Goal: Task Accomplishment & Management: Use online tool/utility

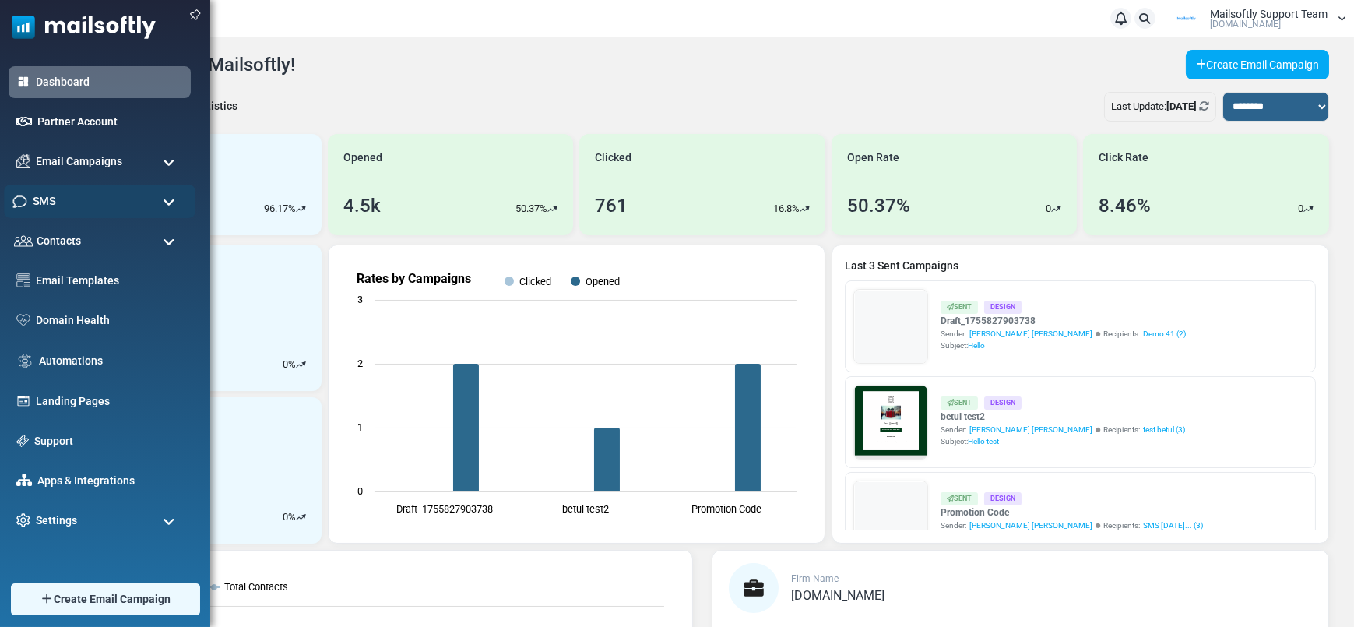
click at [55, 195] on span "SMS" at bounding box center [44, 200] width 23 height 17
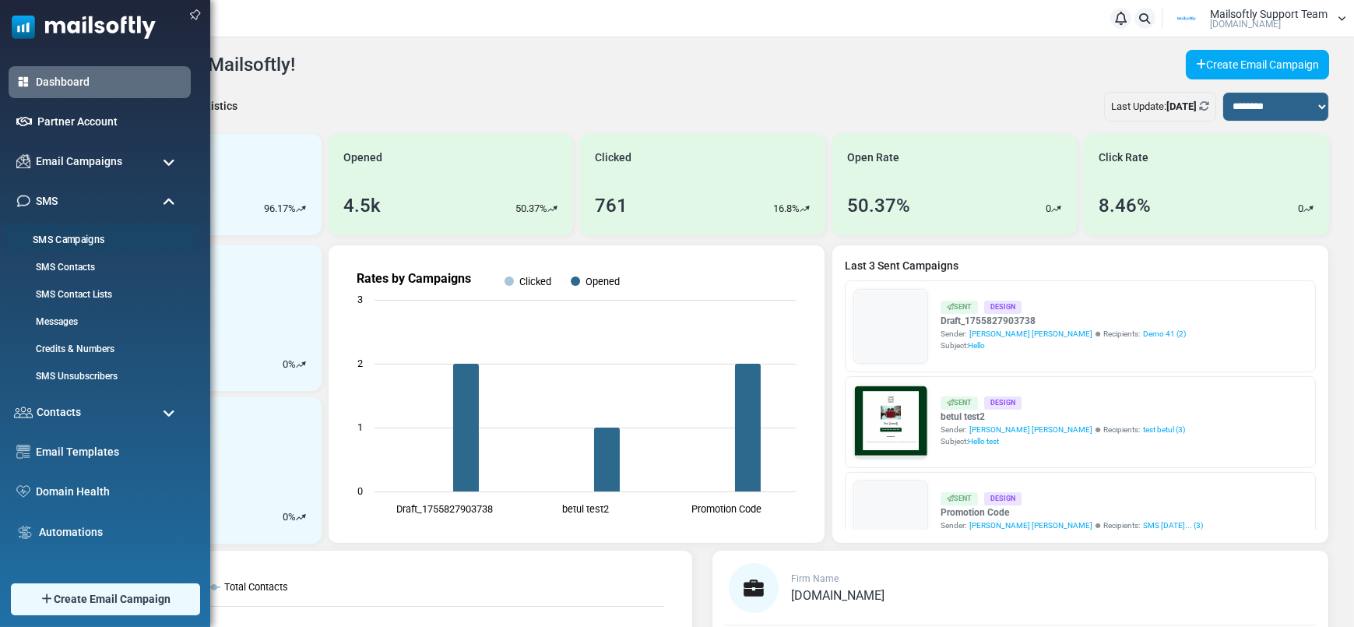
click at [58, 235] on link "SMS Campaigns" at bounding box center [97, 240] width 187 height 15
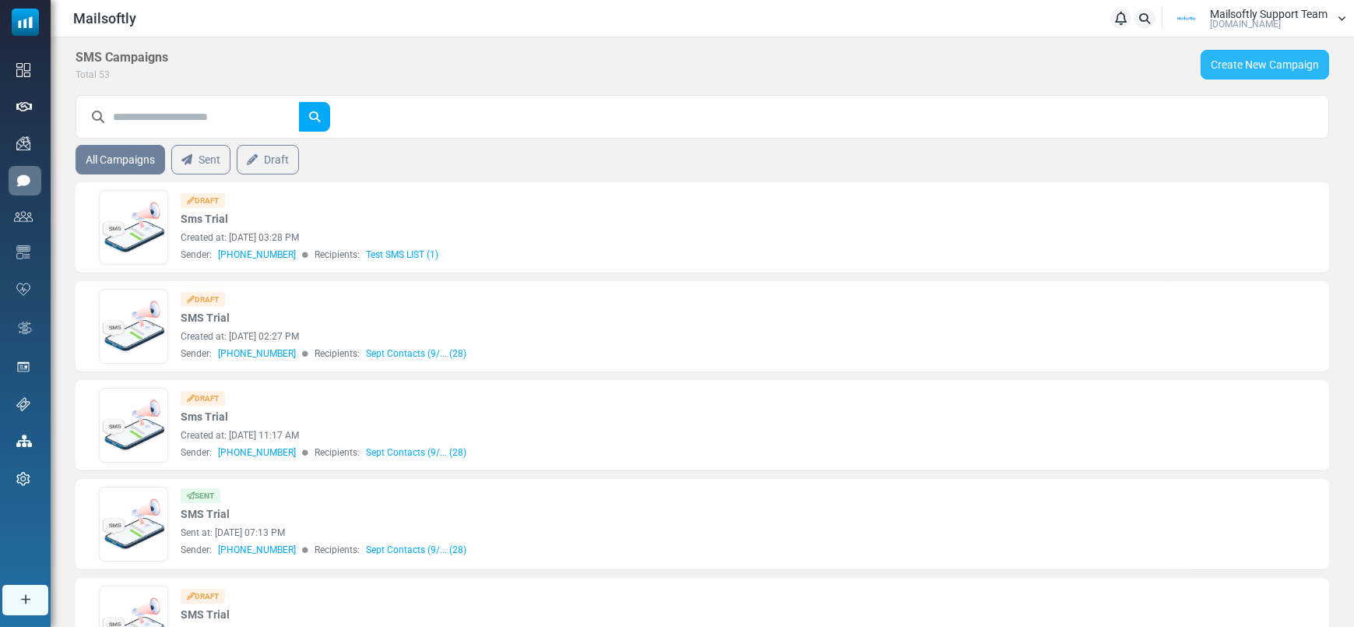
click at [1251, 63] on link "Create New Campaign" at bounding box center [1264, 65] width 128 height 30
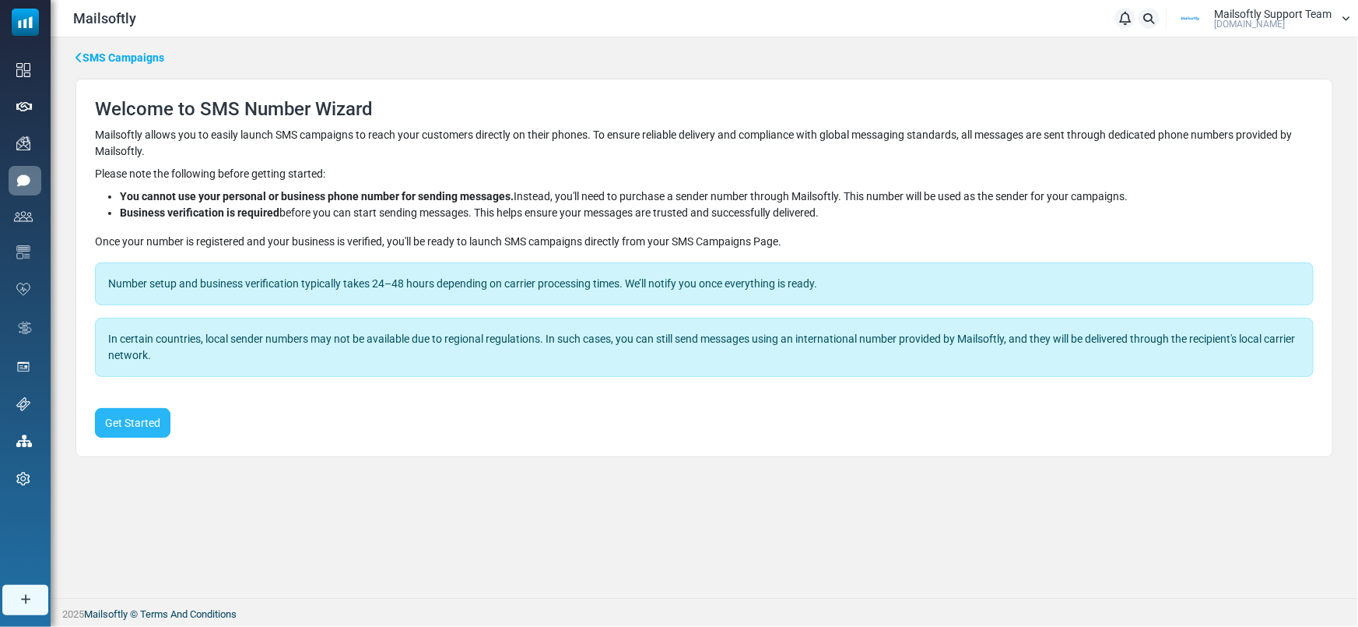
click at [145, 417] on button "Get Started" at bounding box center [133, 423] width 76 height 30
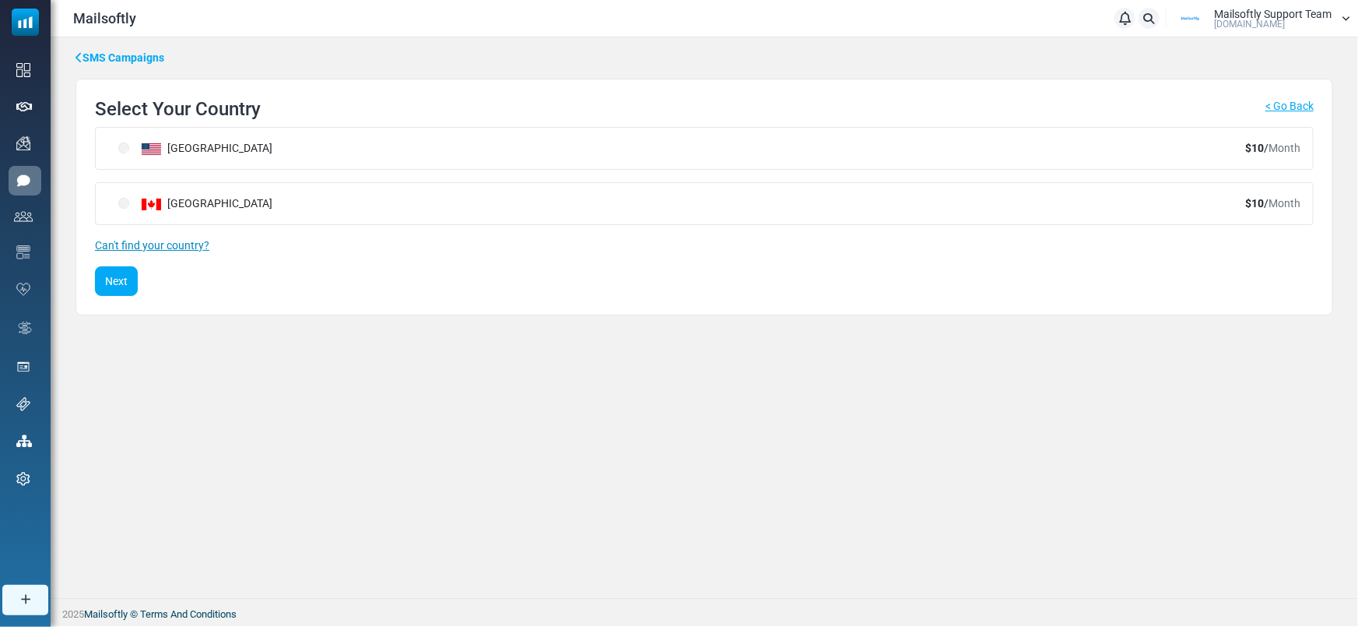
click at [193, 239] on link "Can't find your country?" at bounding box center [152, 245] width 114 height 12
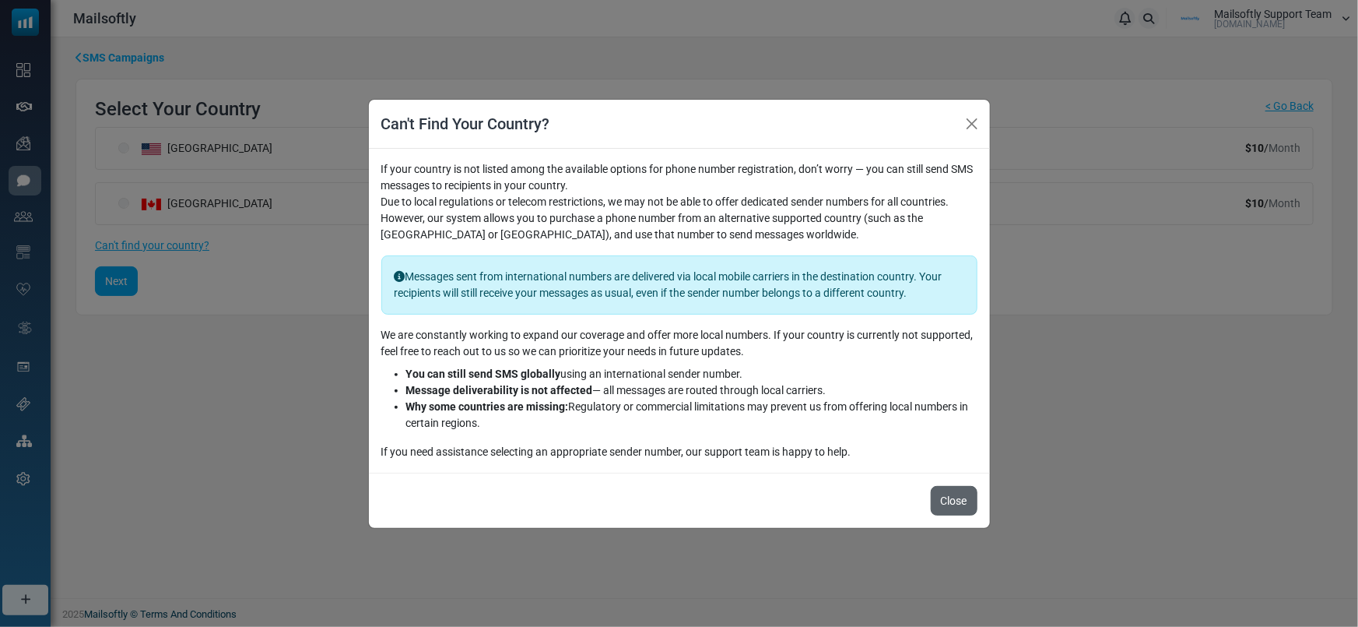
click at [964, 501] on button "Close" at bounding box center [954, 501] width 47 height 30
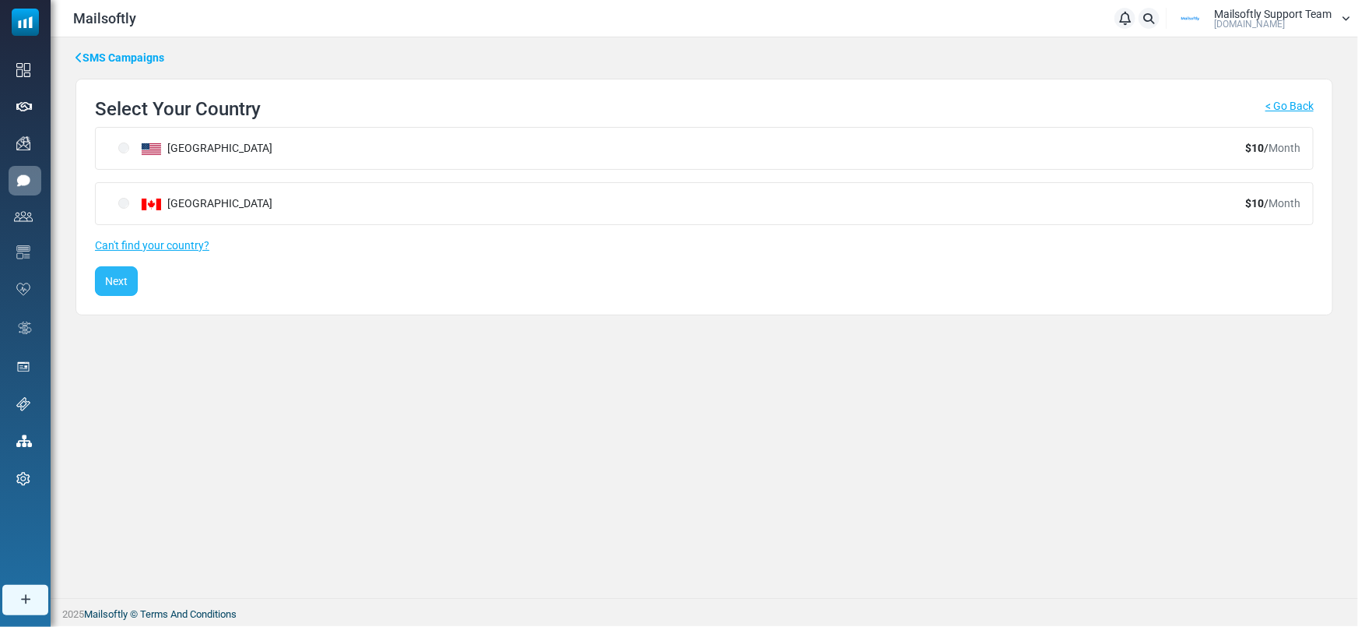
click at [102, 275] on button "Next" at bounding box center [116, 281] width 43 height 30
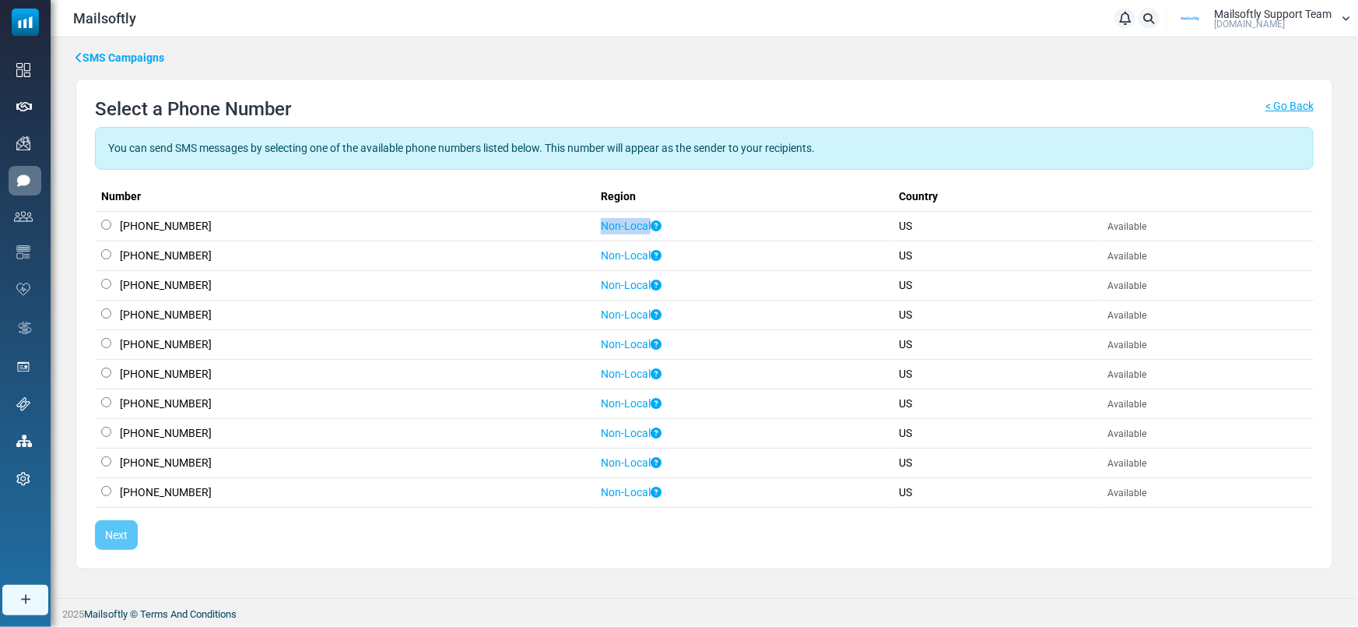
drag, startPoint x: 671, startPoint y: 227, endPoint x: 544, endPoint y: 235, distance: 127.2
click at [544, 235] on tr "+18664570699 Non-Local US Available" at bounding box center [704, 226] width 1219 height 30
click at [1253, 220] on td "Available" at bounding box center [1208, 226] width 213 height 30
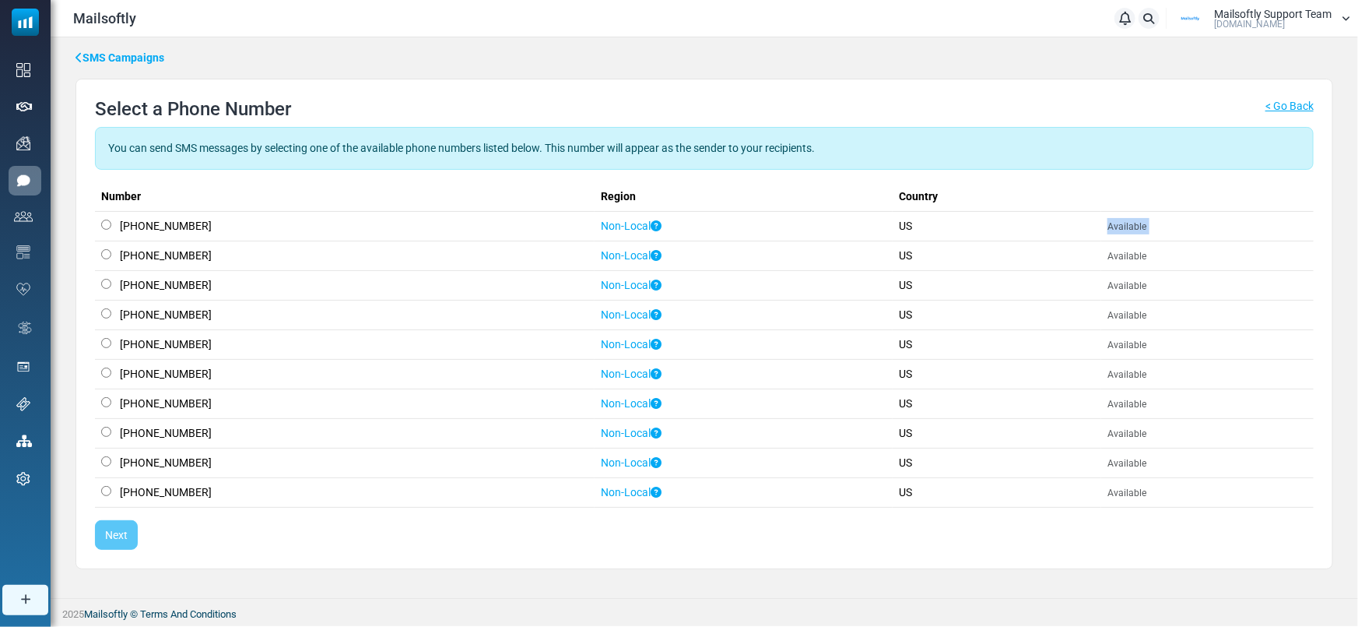
copy tbody "Available"
click at [1177, 170] on div "Select a Phone Number < Go Back You can send SMS messages by selecting one of t…" at bounding box center [704, 324] width 1219 height 452
click at [130, 525] on button "Next" at bounding box center [116, 535] width 43 height 30
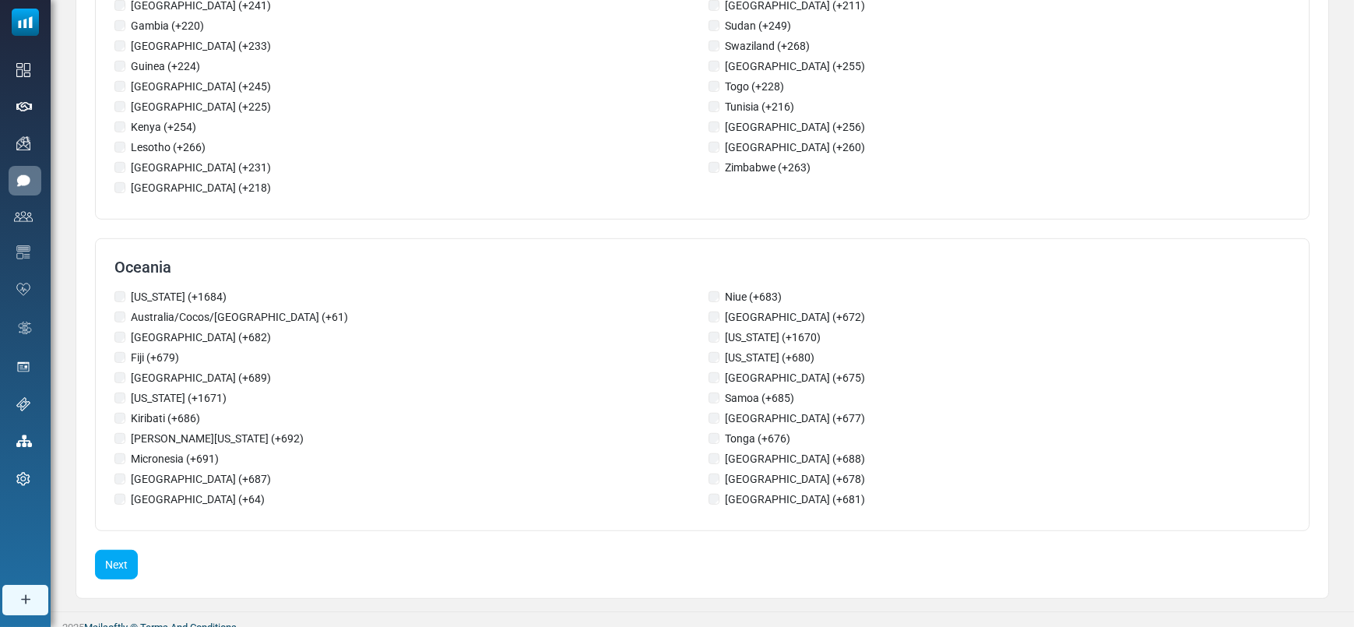
scroll to position [2592, 0]
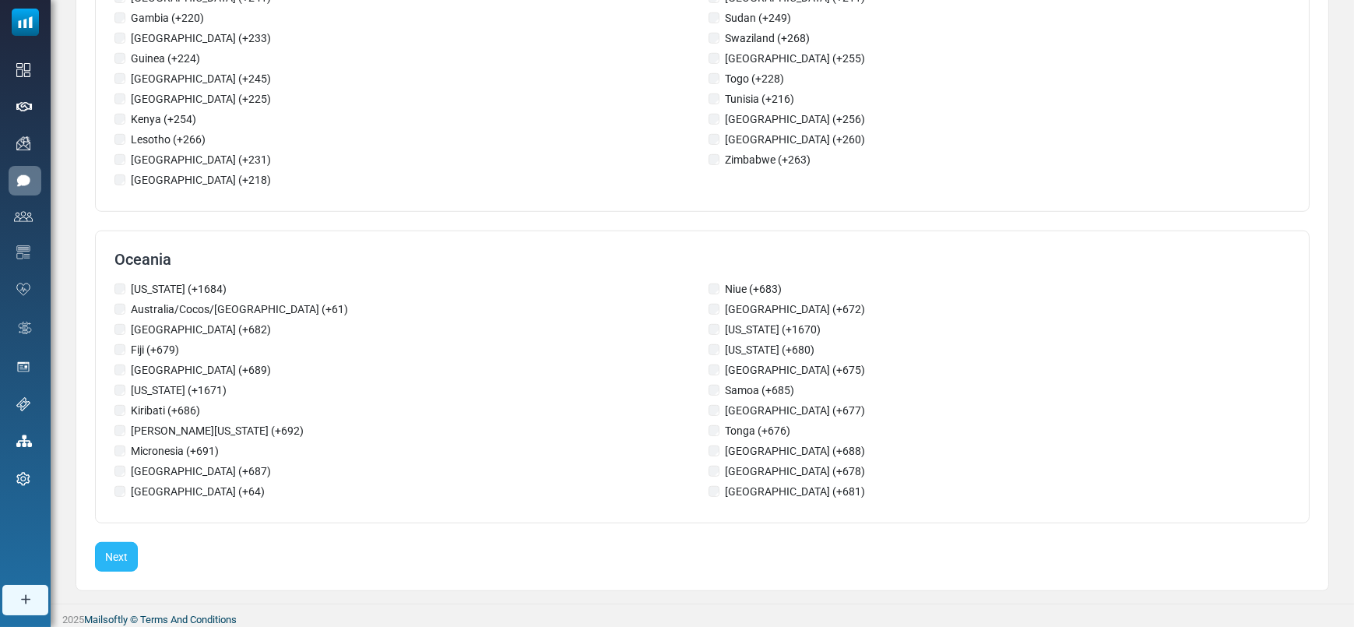
click at [132, 549] on button "Next" at bounding box center [116, 557] width 43 height 30
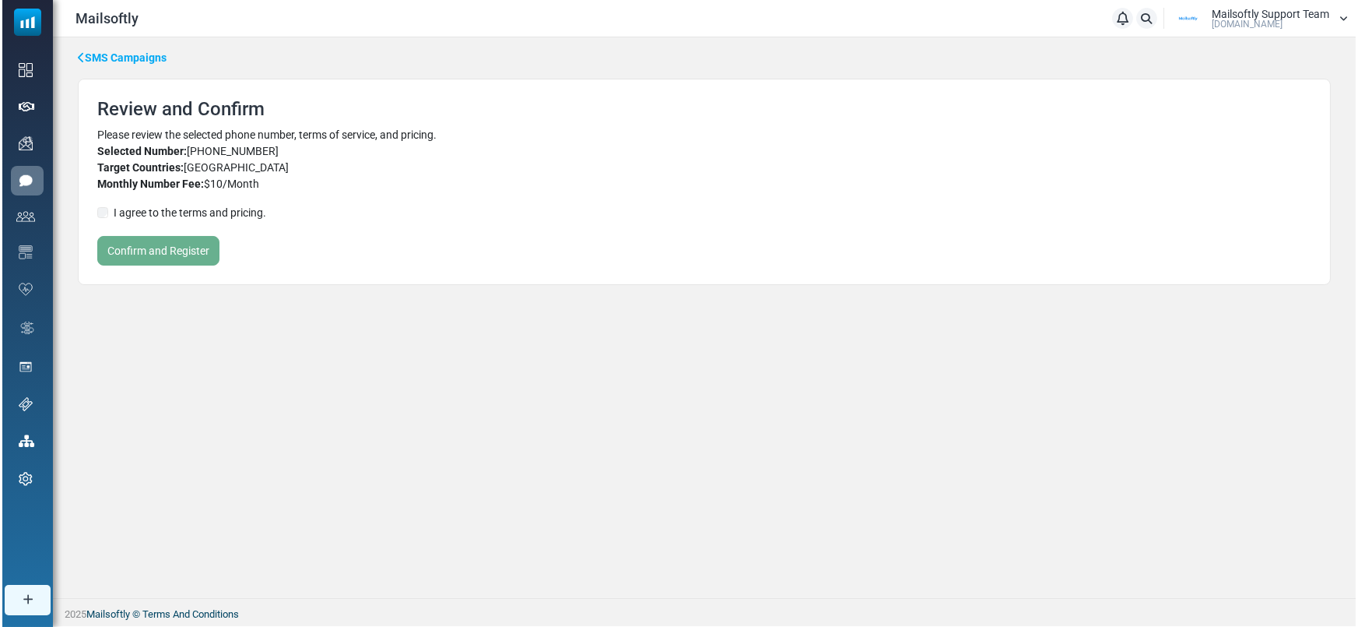
scroll to position [0, 0]
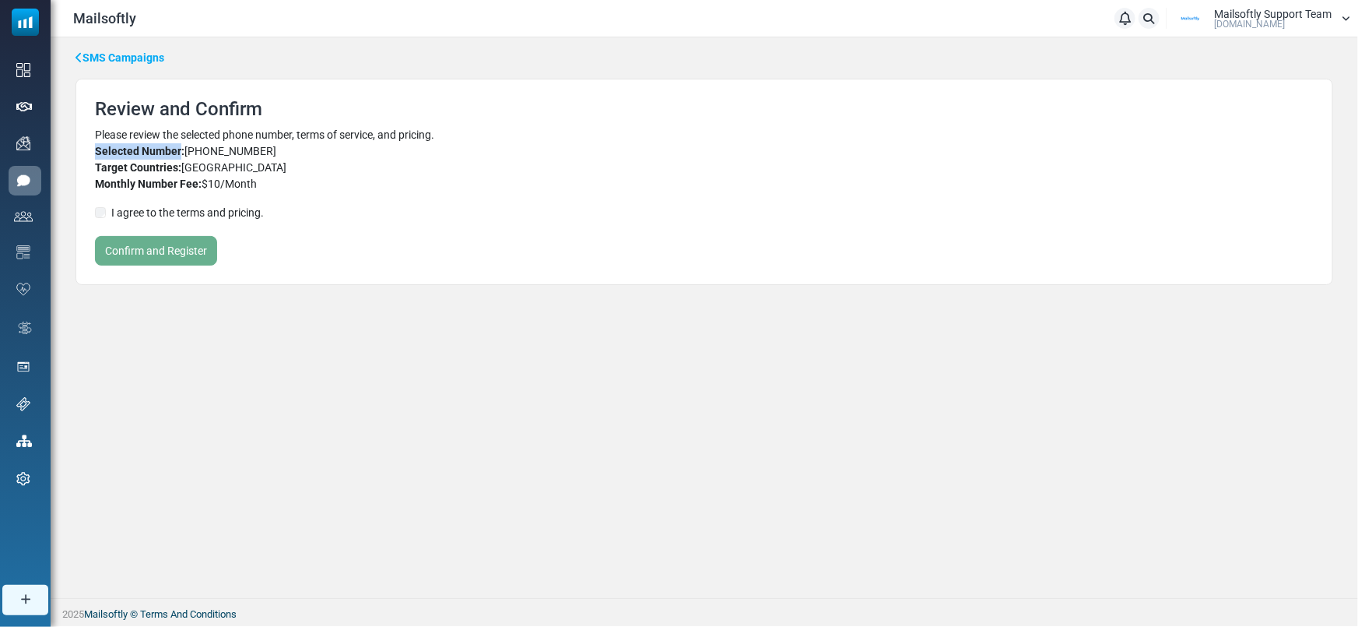
drag, startPoint x: 179, startPoint y: 151, endPoint x: 51, endPoint y: 152, distance: 128.5
click at [51, 152] on div "SMS Campaigns Welcome to SMS Number Wizard Mailsoftly allows you to easily laun…" at bounding box center [705, 167] width 1308 height 260
copy strong "Selected Number"
